Goal: Transaction & Acquisition: Book appointment/travel/reservation

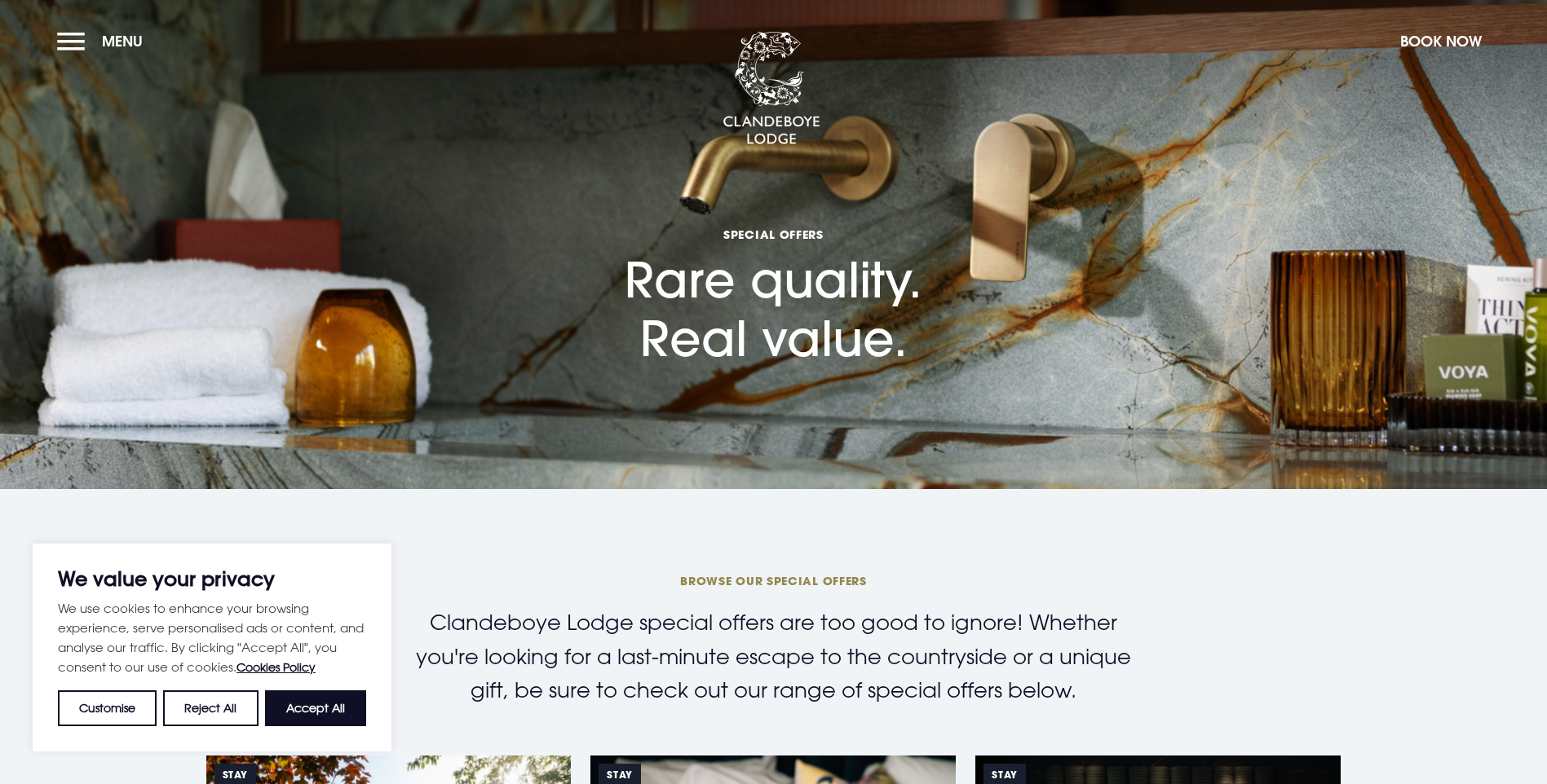
click at [336, 702] on button "Accept All" at bounding box center [315, 707] width 101 height 36
checkbox input "true"
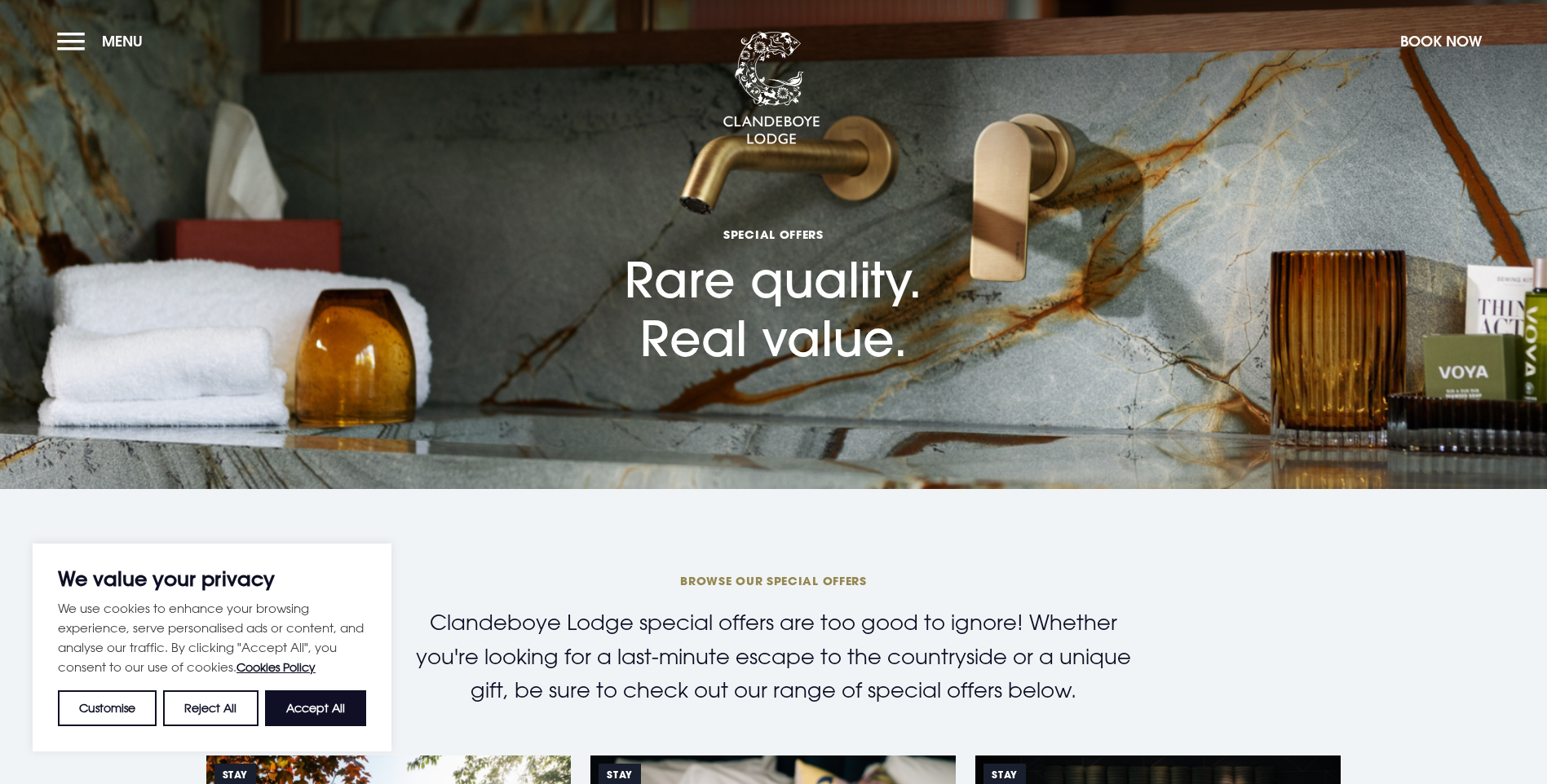
checkbox input "true"
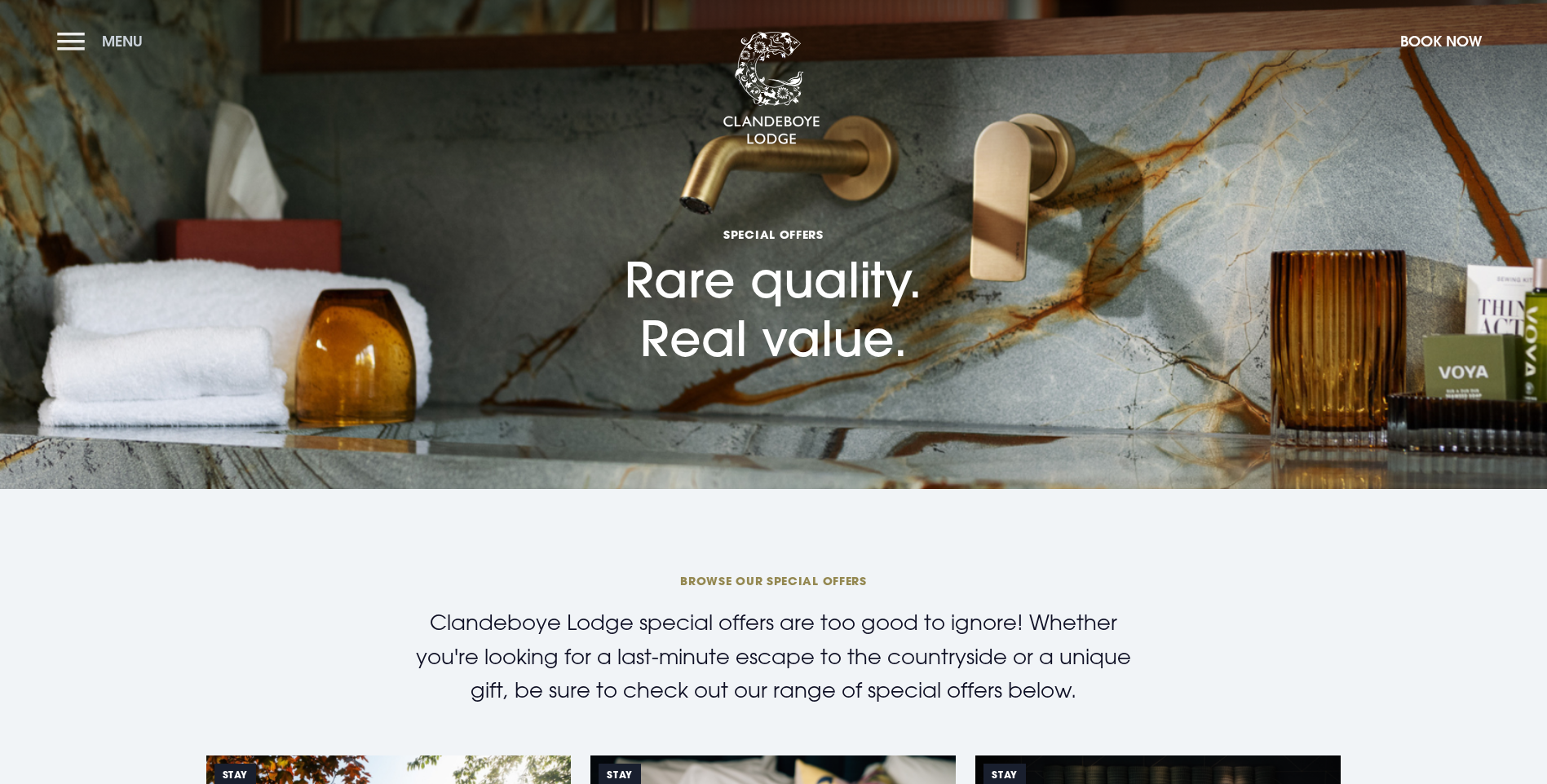
click at [80, 41] on button "Menu" at bounding box center [104, 41] width 94 height 35
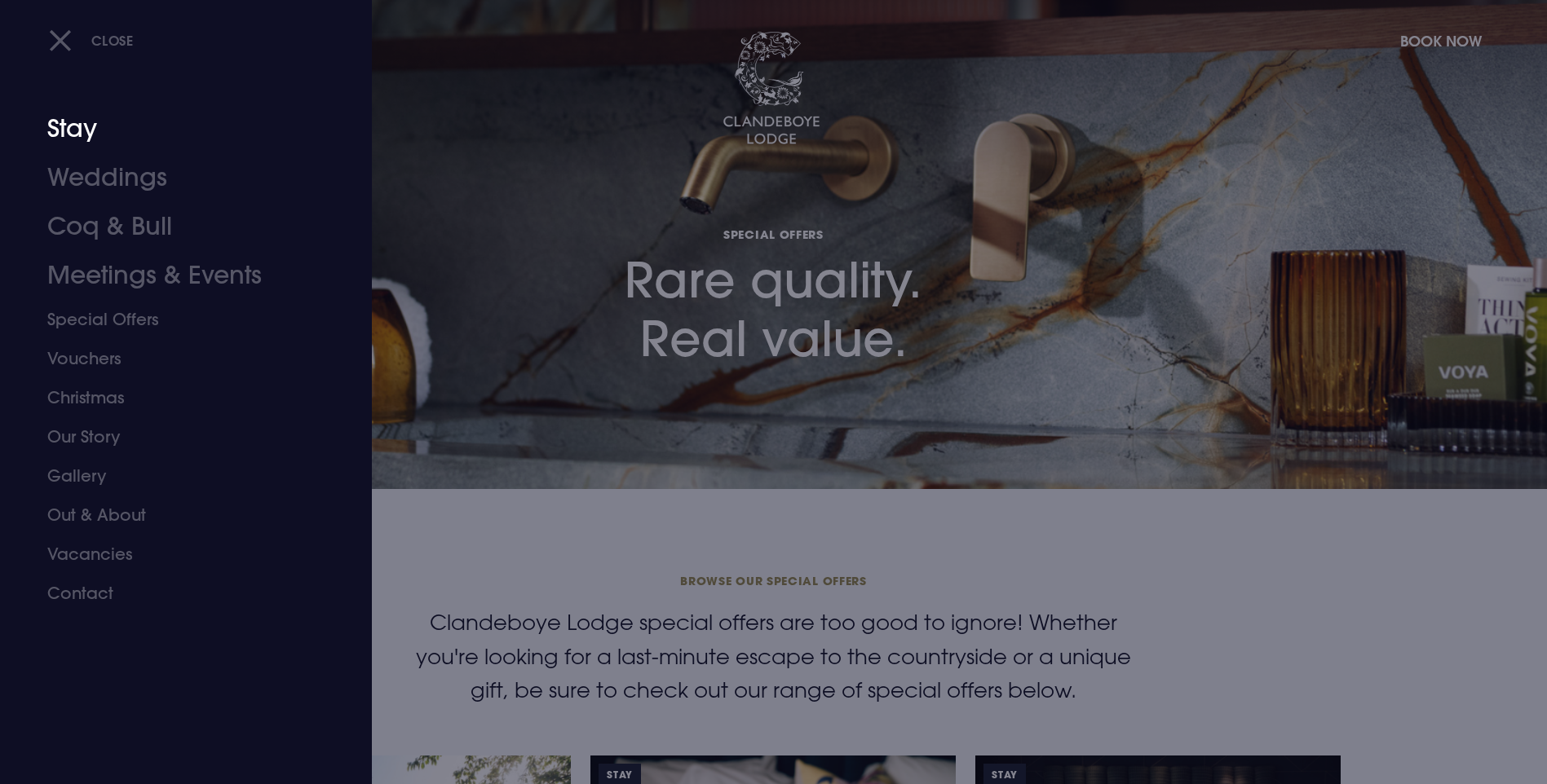
click at [74, 131] on link "Stay" at bounding box center [176, 129] width 258 height 48
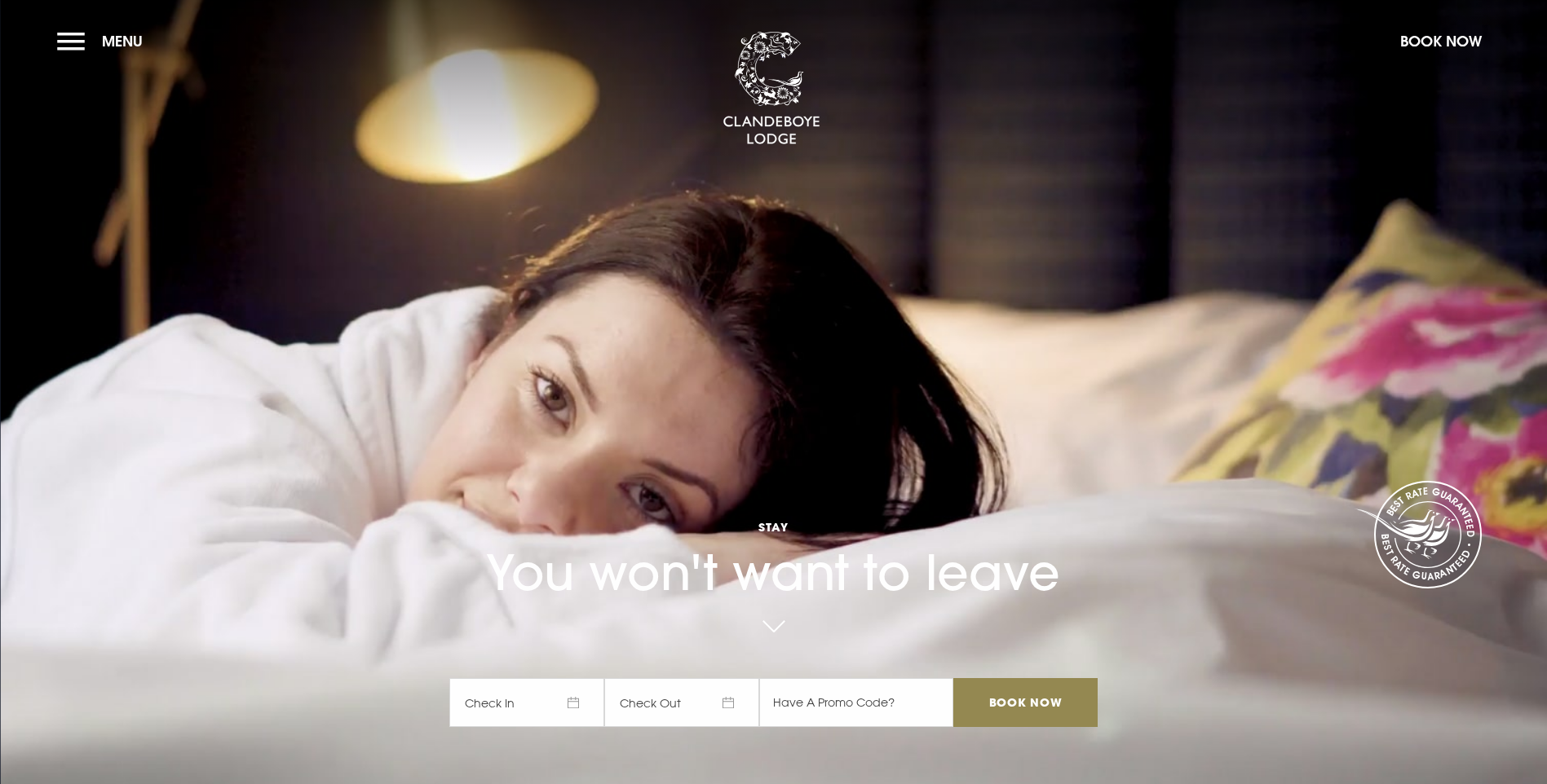
click at [577, 678] on span "Check In" at bounding box center [526, 703] width 155 height 48
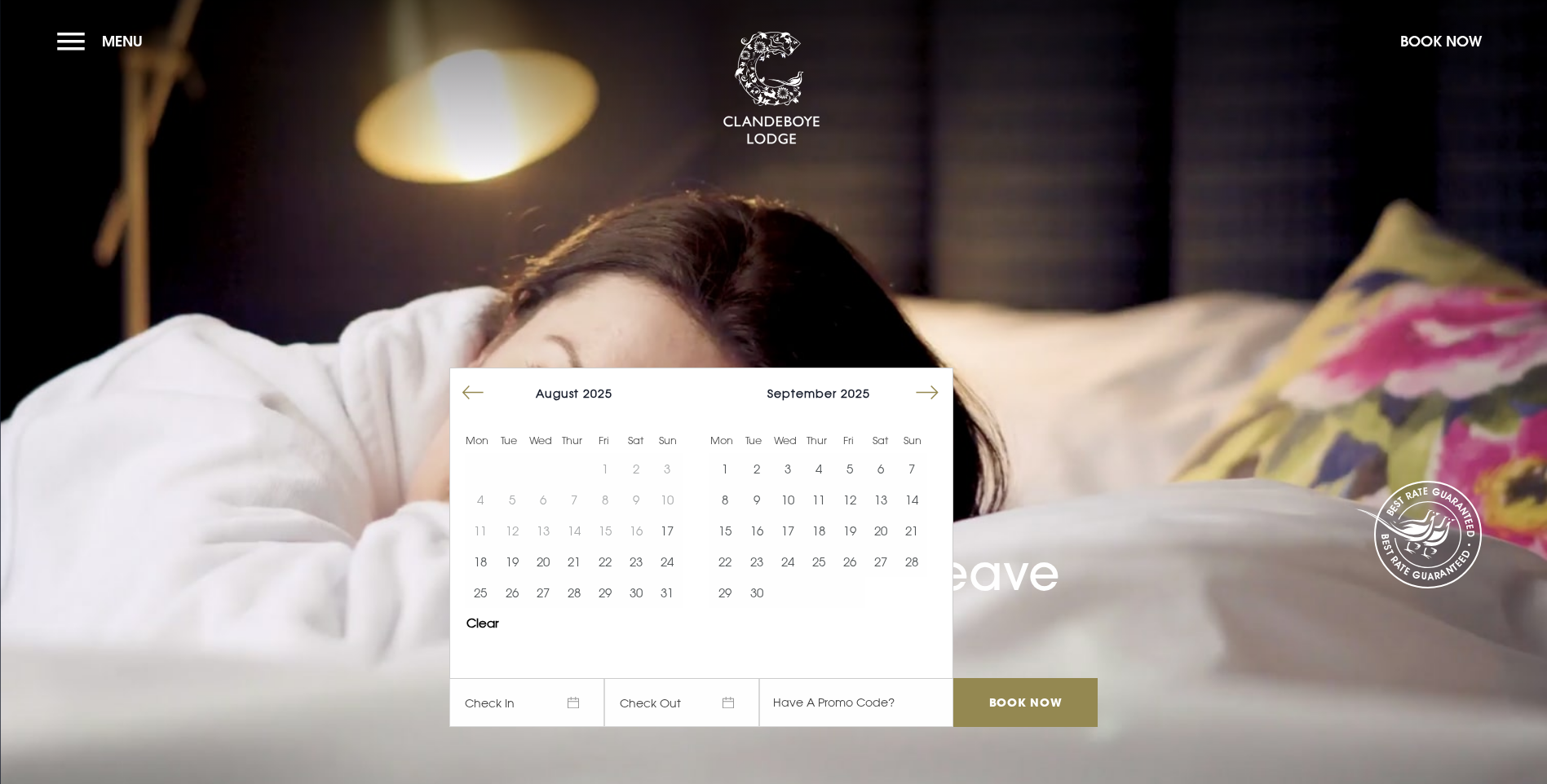
click at [936, 377] on button "Move forward to switch to the next month." at bounding box center [927, 392] width 31 height 31
click at [937, 377] on button "Move forward to switch to the next month." at bounding box center [927, 392] width 31 height 31
click at [938, 377] on button "Move forward to switch to the next month." at bounding box center [927, 392] width 31 height 31
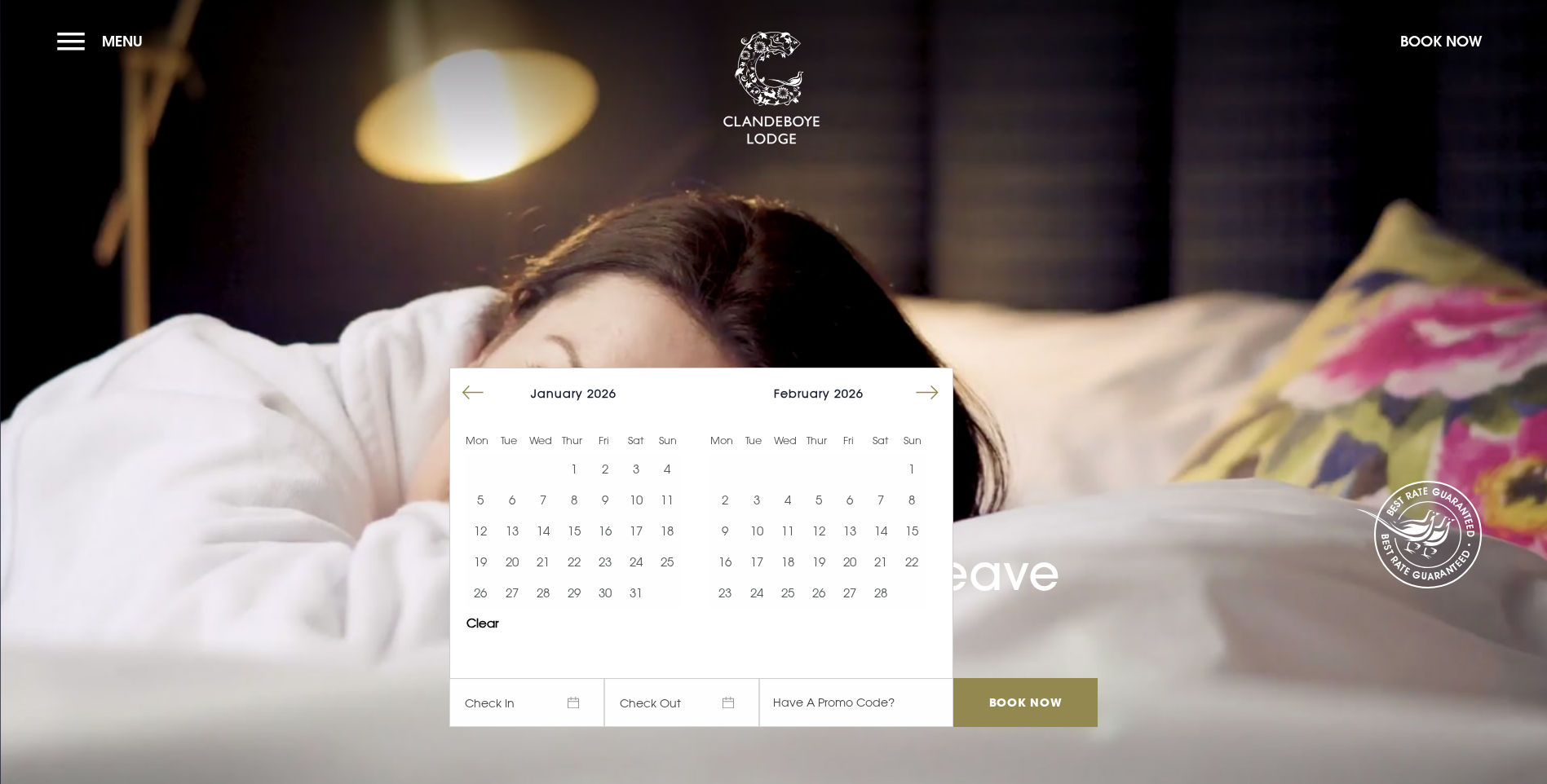
click at [938, 377] on button "Move forward to switch to the next month." at bounding box center [927, 392] width 31 height 31
click at [920, 516] on button "17" at bounding box center [911, 531] width 31 height 31
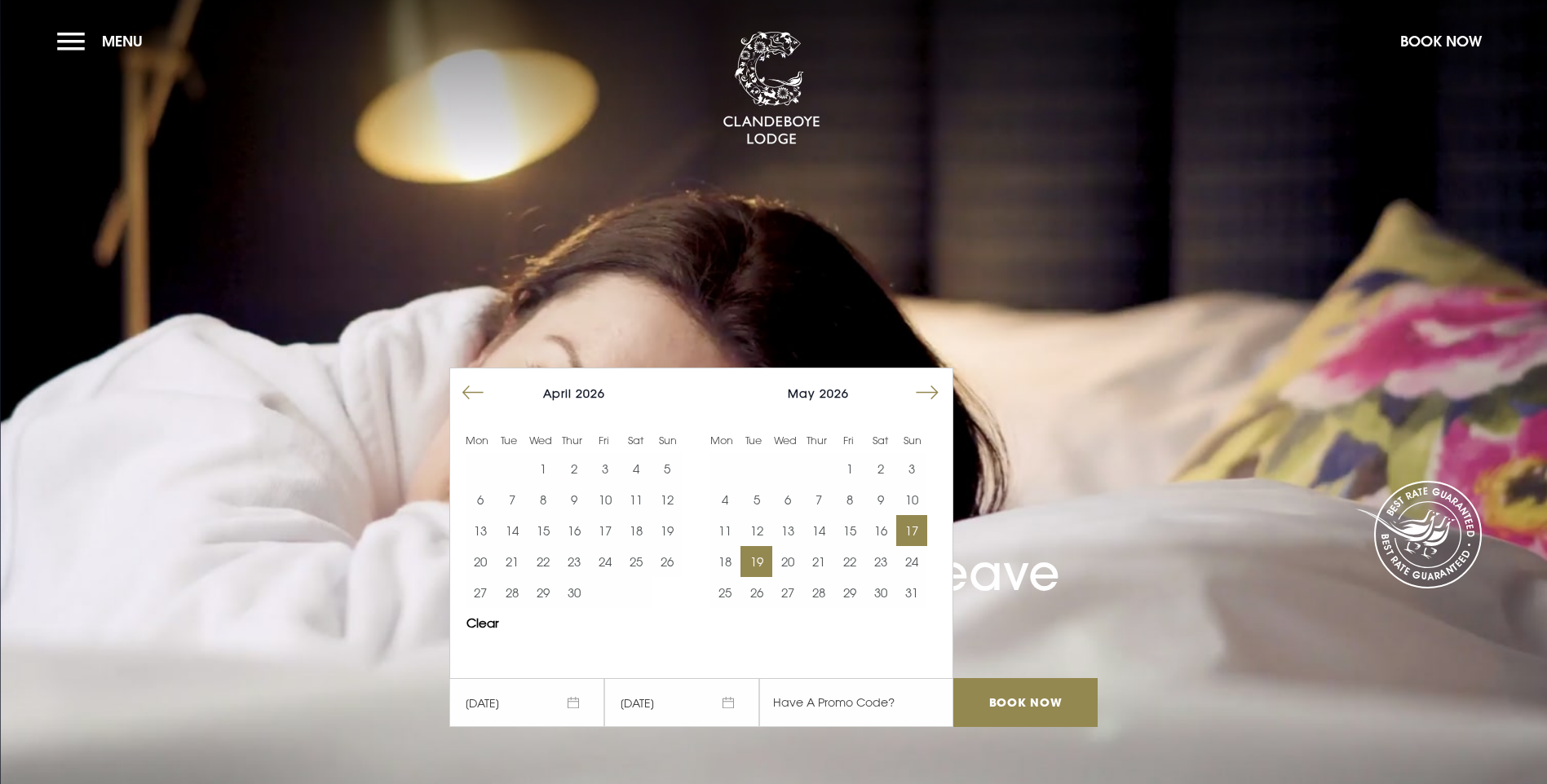
click at [769, 547] on button "19" at bounding box center [756, 562] width 31 height 31
click at [916, 516] on button "17" at bounding box center [911, 531] width 31 height 31
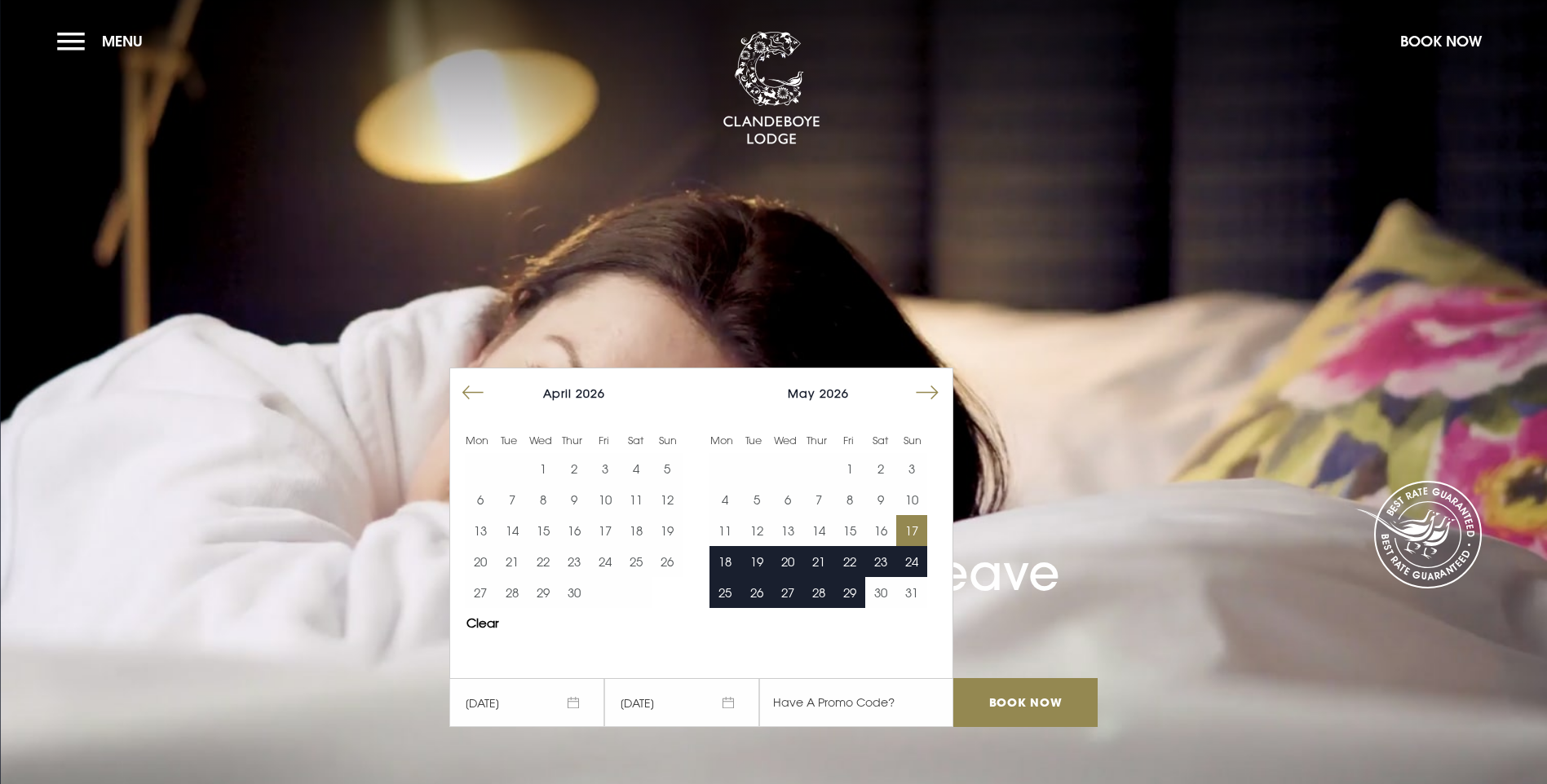
click at [734, 678] on span "18/05/2026" at bounding box center [681, 703] width 155 height 48
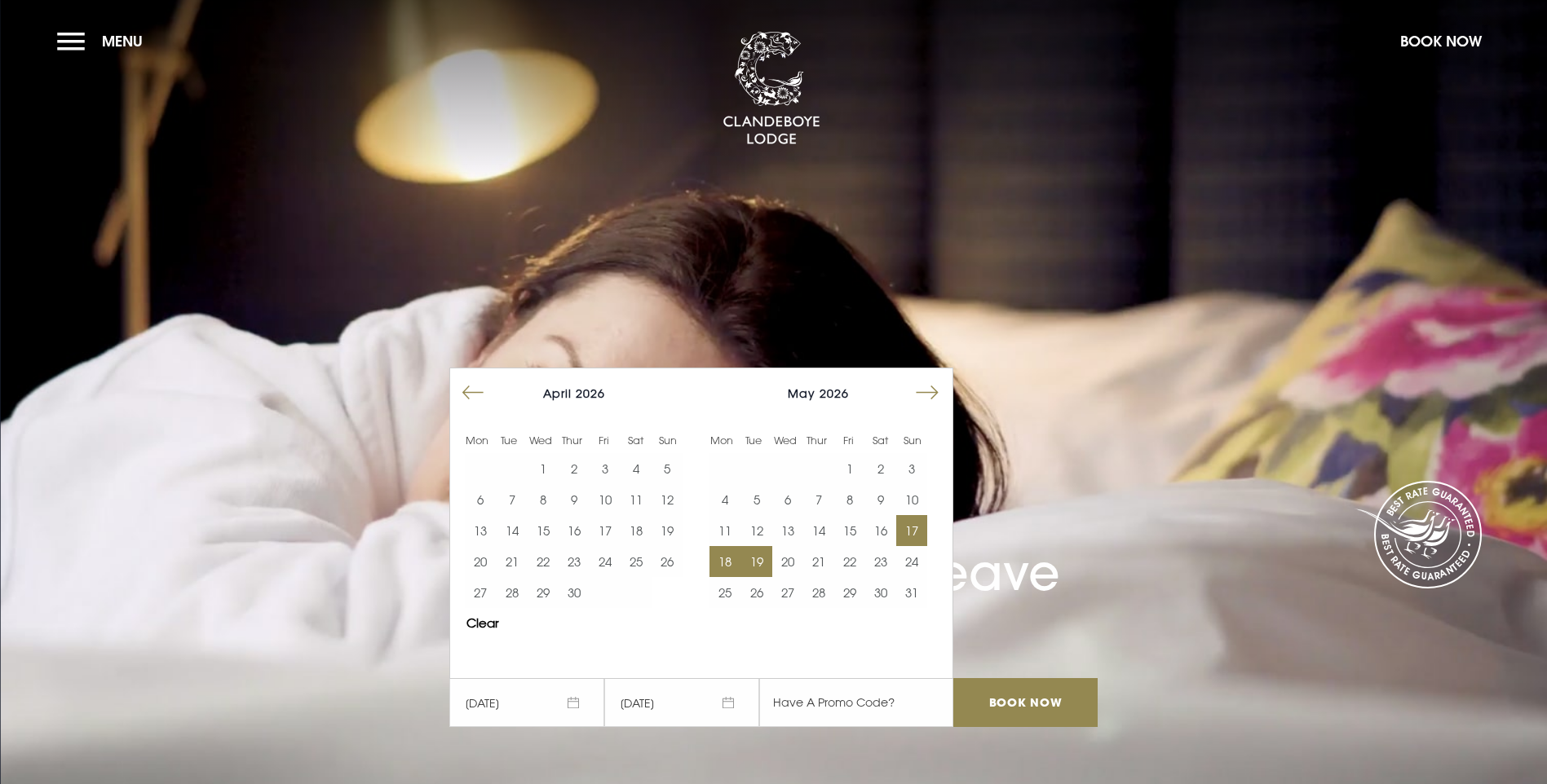
click at [765, 547] on button "19" at bounding box center [756, 562] width 31 height 31
click at [1001, 678] on input "Book Now" at bounding box center [1025, 703] width 143 height 48
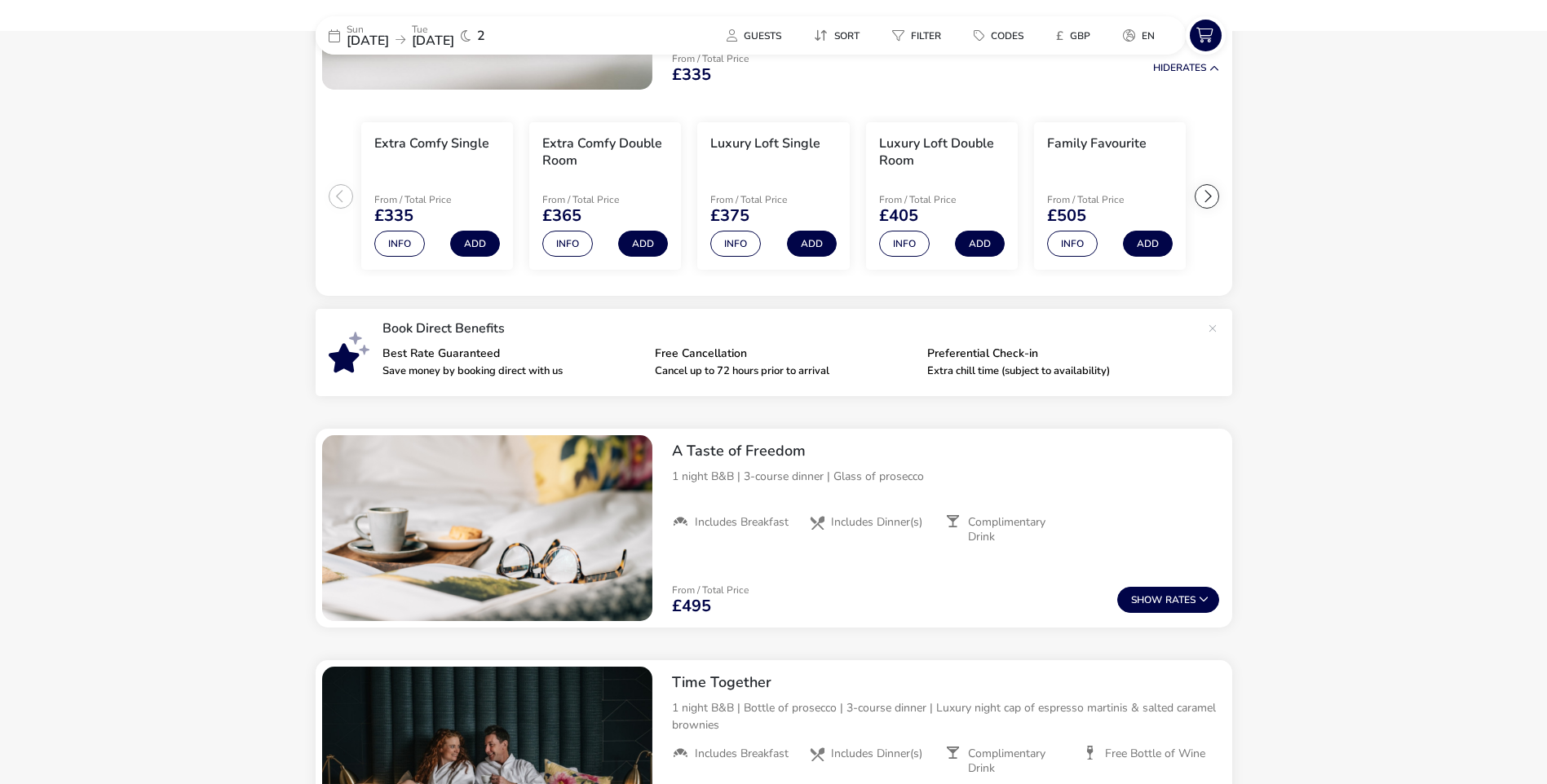
scroll to position [254, 0]
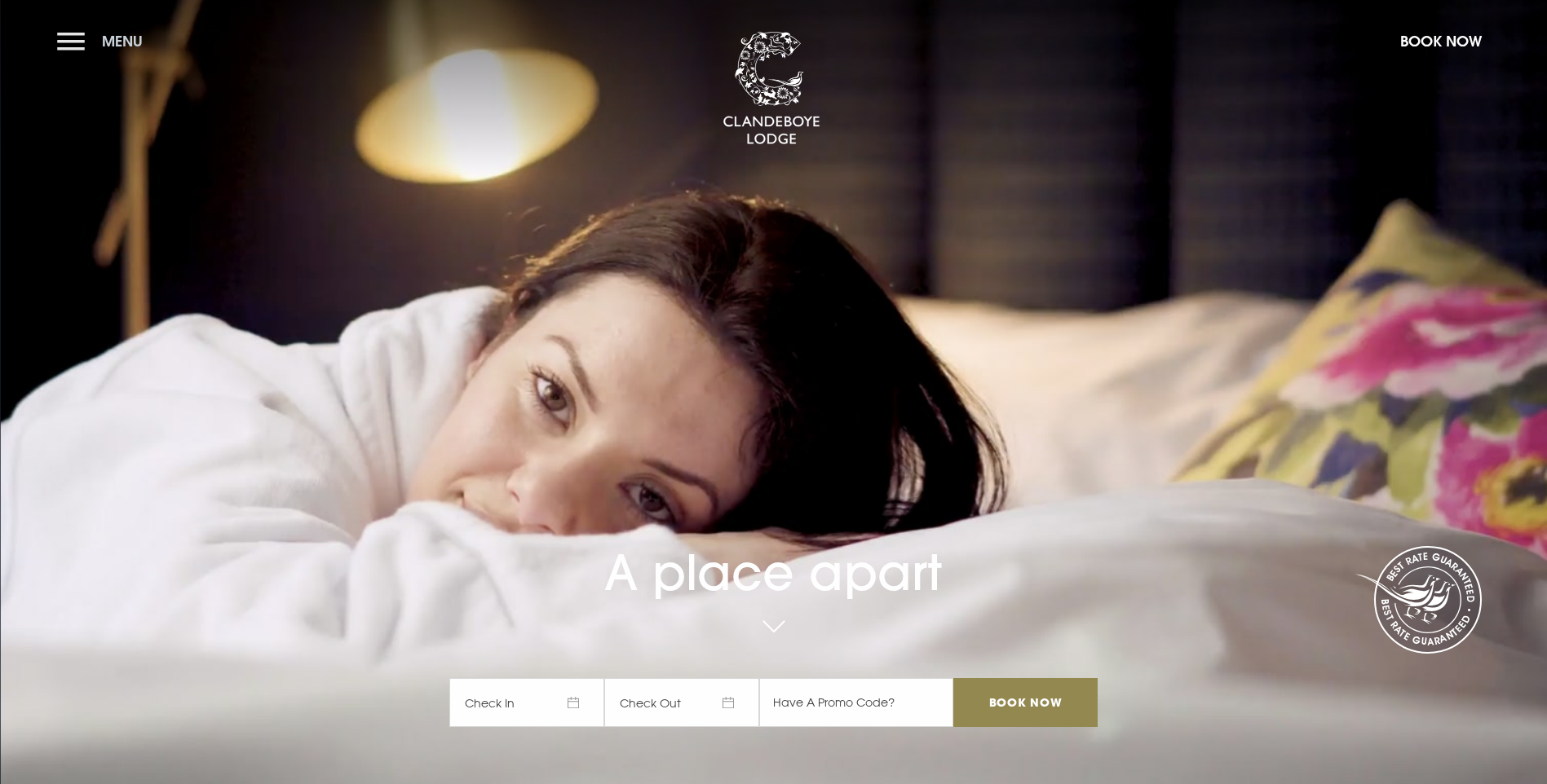
click at [67, 39] on button "Menu" at bounding box center [104, 41] width 94 height 35
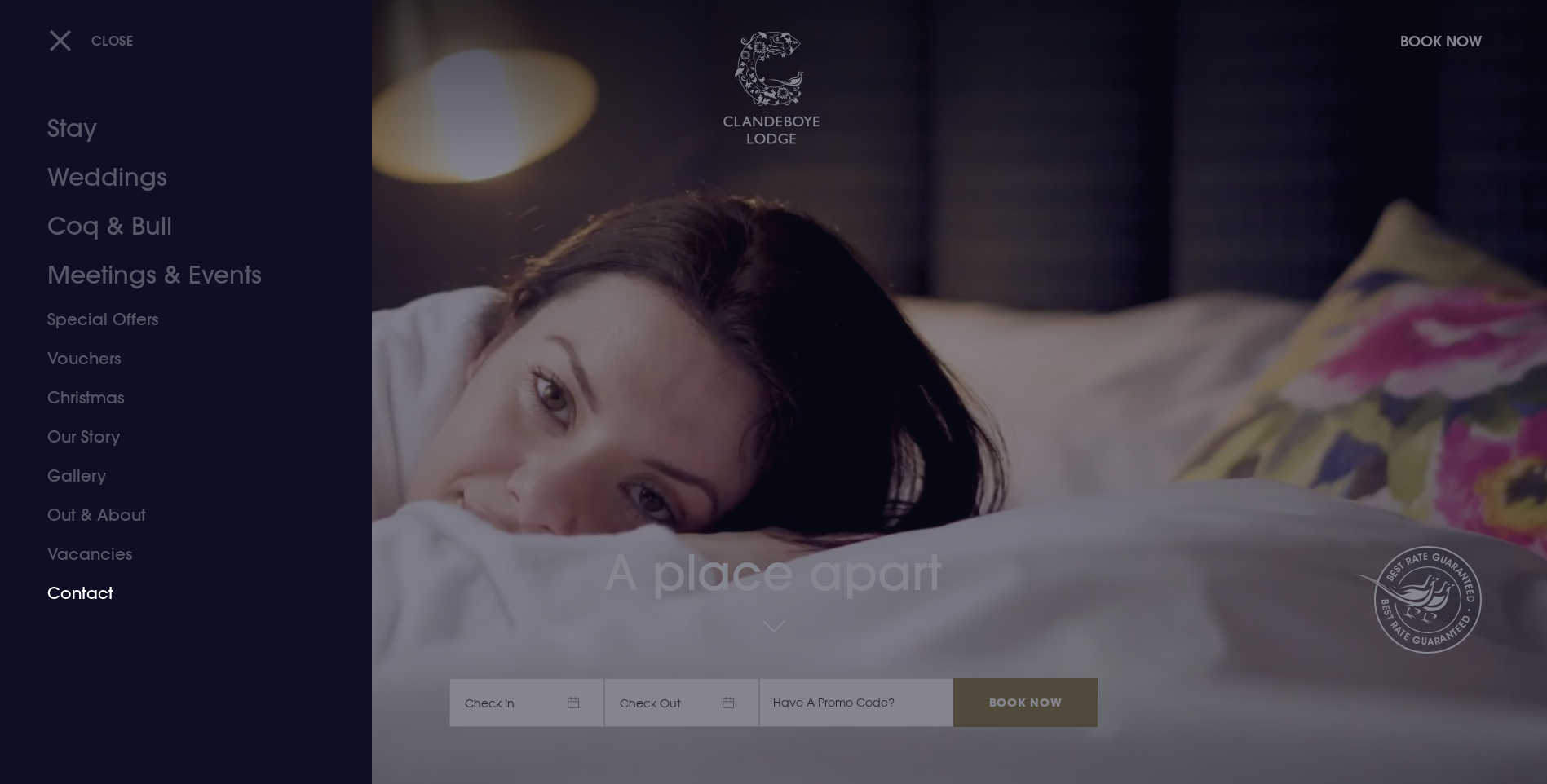
click at [60, 593] on link "Contact" at bounding box center [176, 593] width 258 height 39
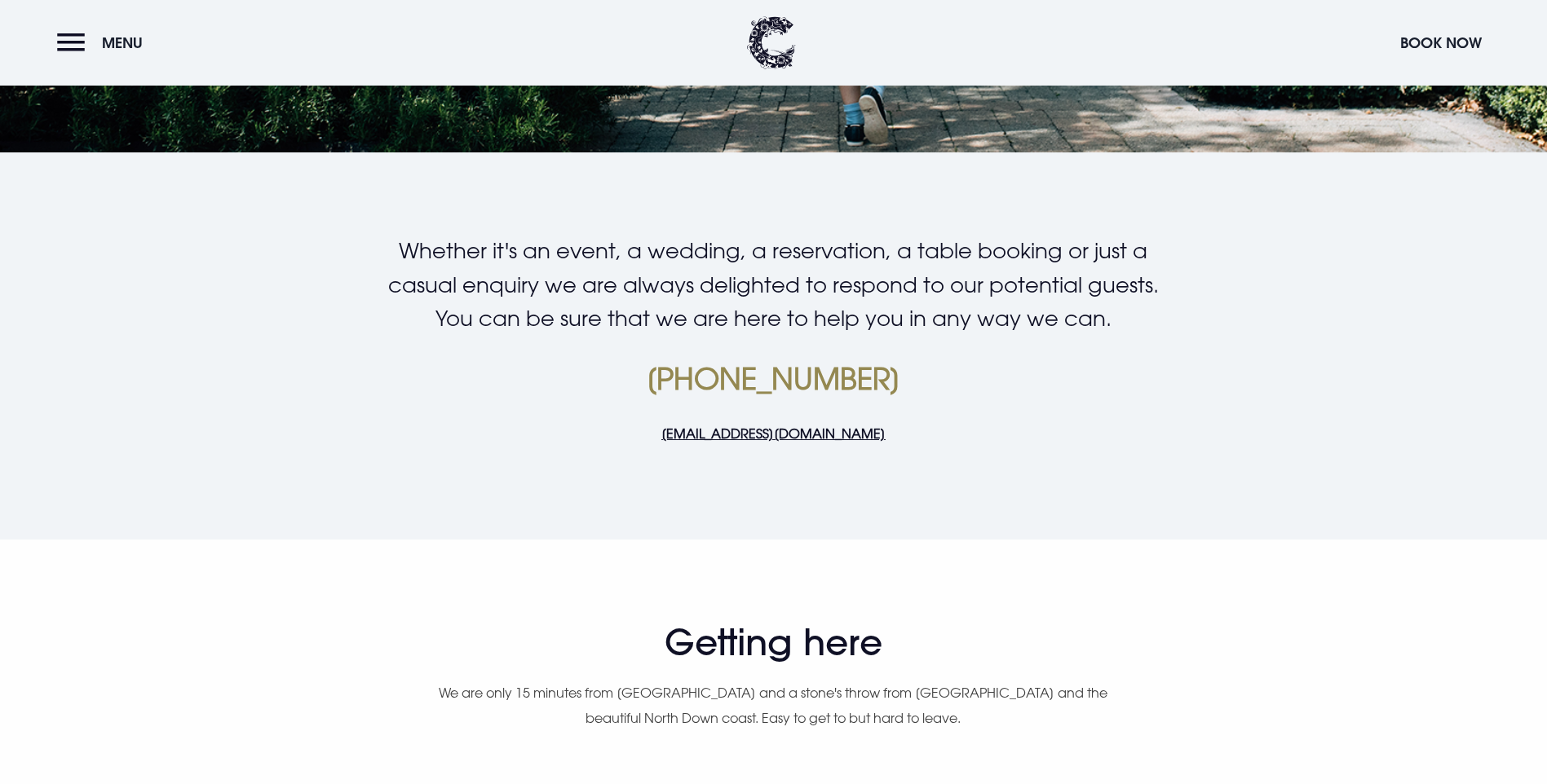
scroll to position [348, 0]
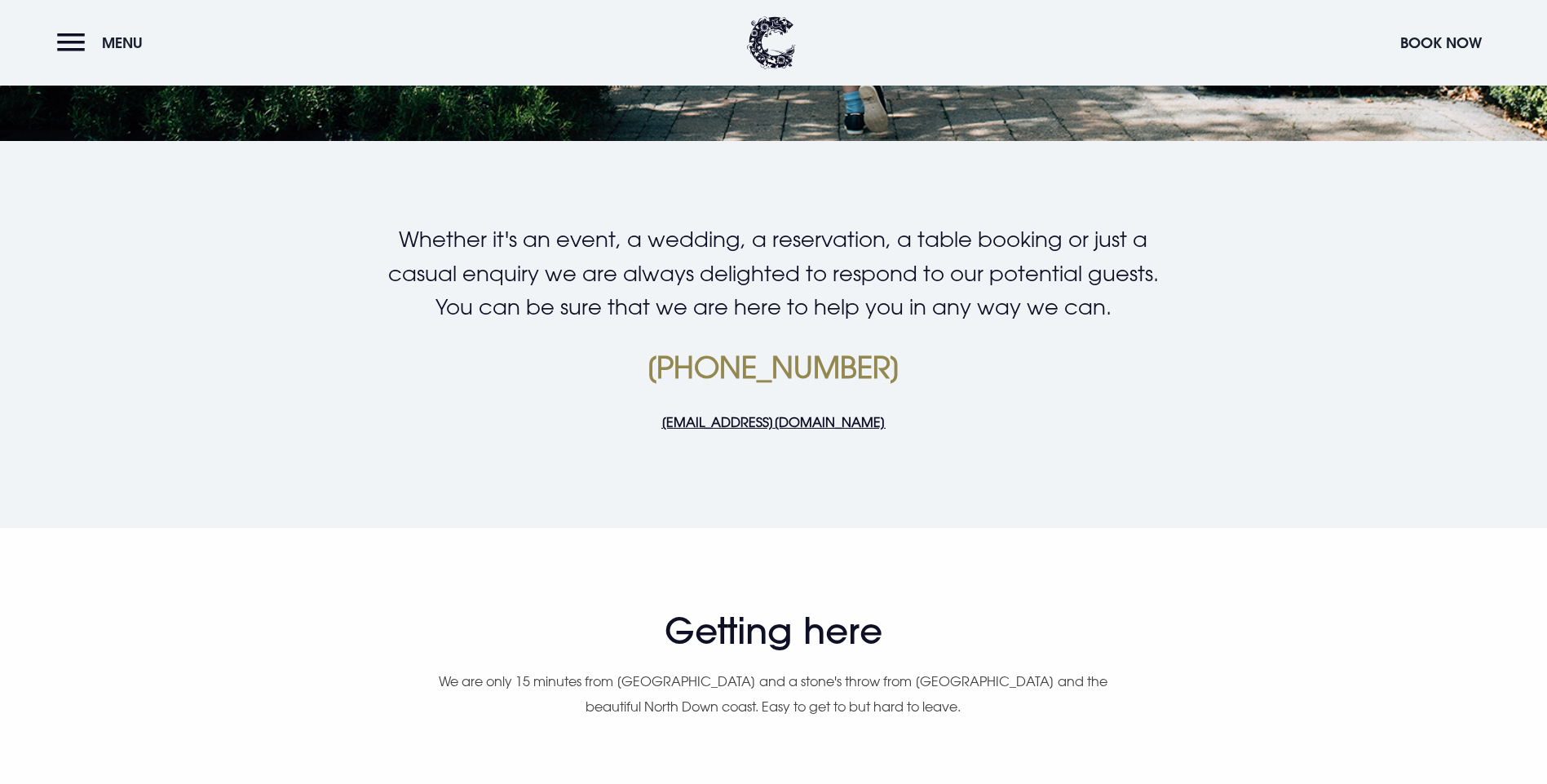
click at [1019, 459] on div "Whether it's an event, a wedding, a reservation, a table booking or just a casu…" at bounding box center [773, 341] width 942 height 236
